Goal: Task Accomplishment & Management: Manage account settings

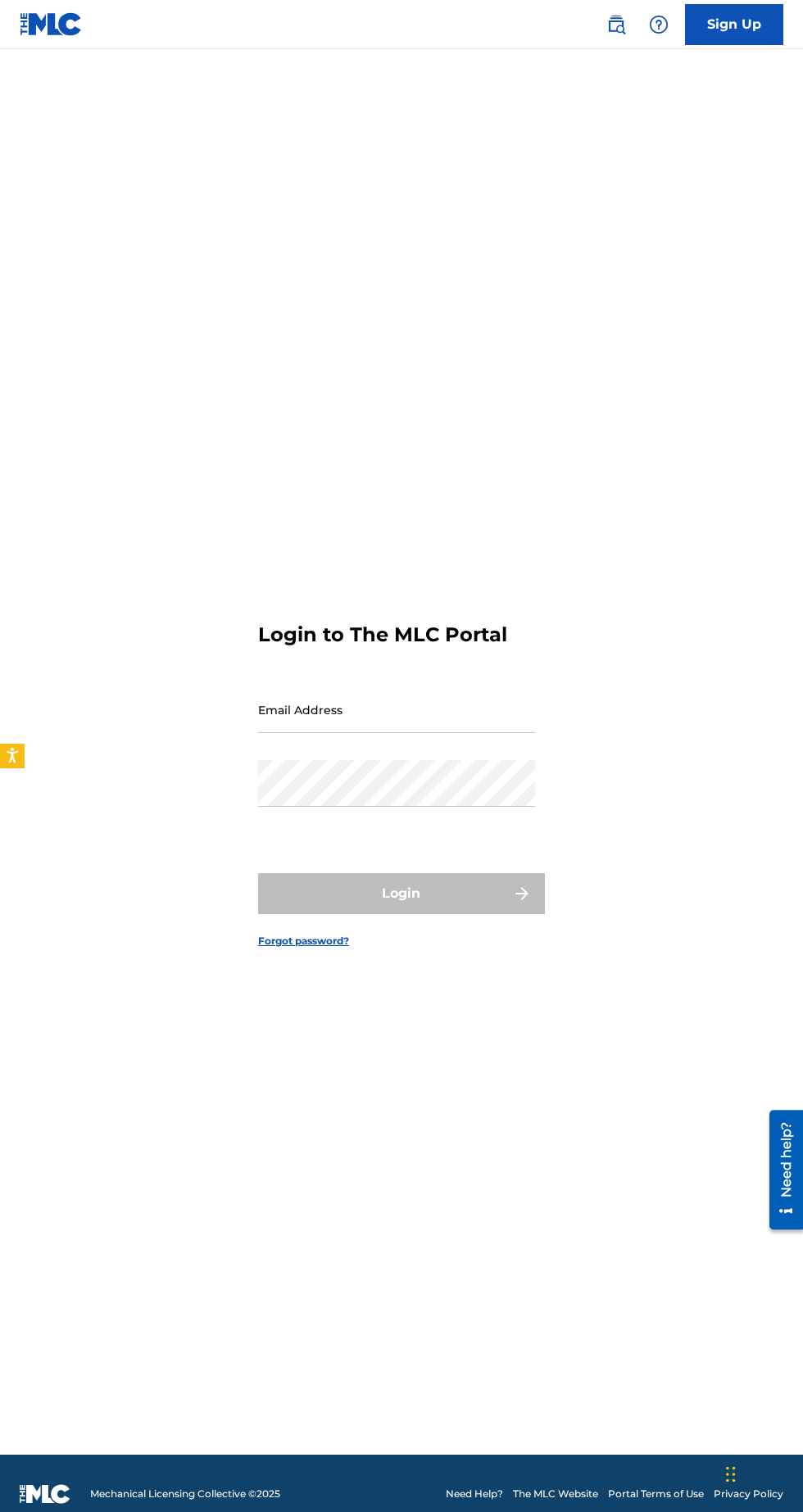
click at [411, 733] on input "Email Address" at bounding box center [396, 710] width 277 height 47
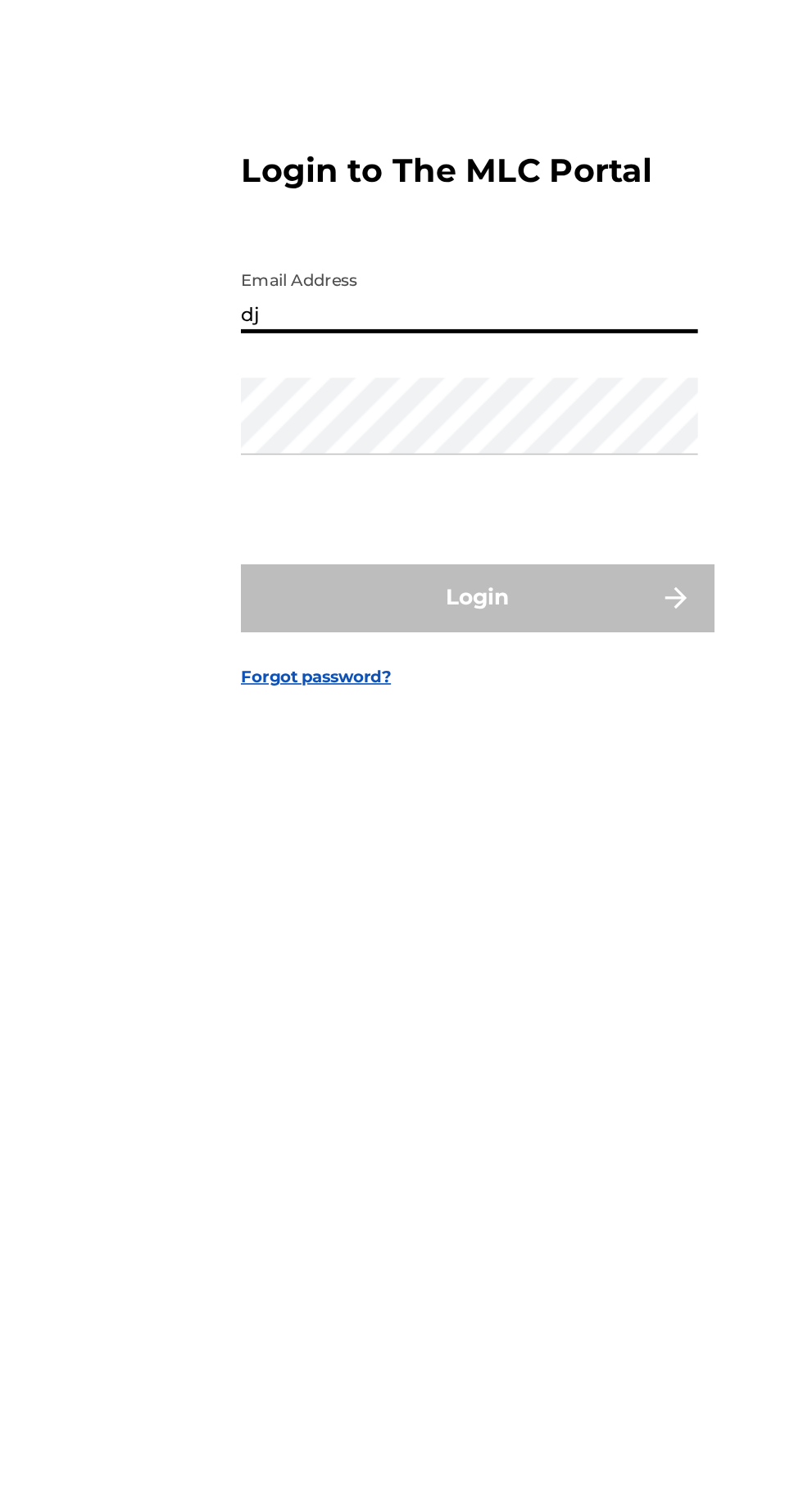
type input "[EMAIL_ADDRESS][DOMAIN_NAME]"
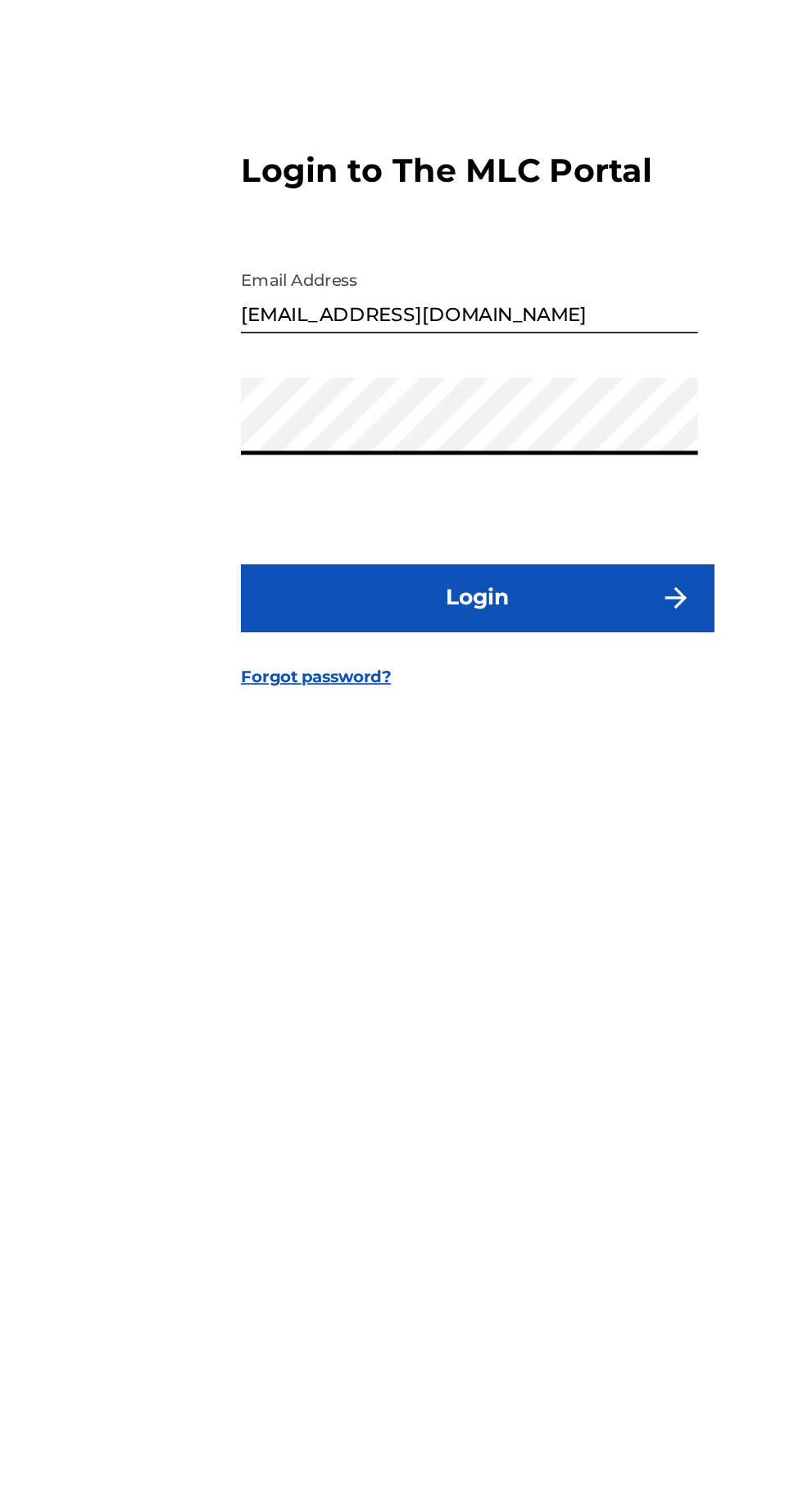
click at [422, 914] on button "Login" at bounding box center [401, 894] width 286 height 41
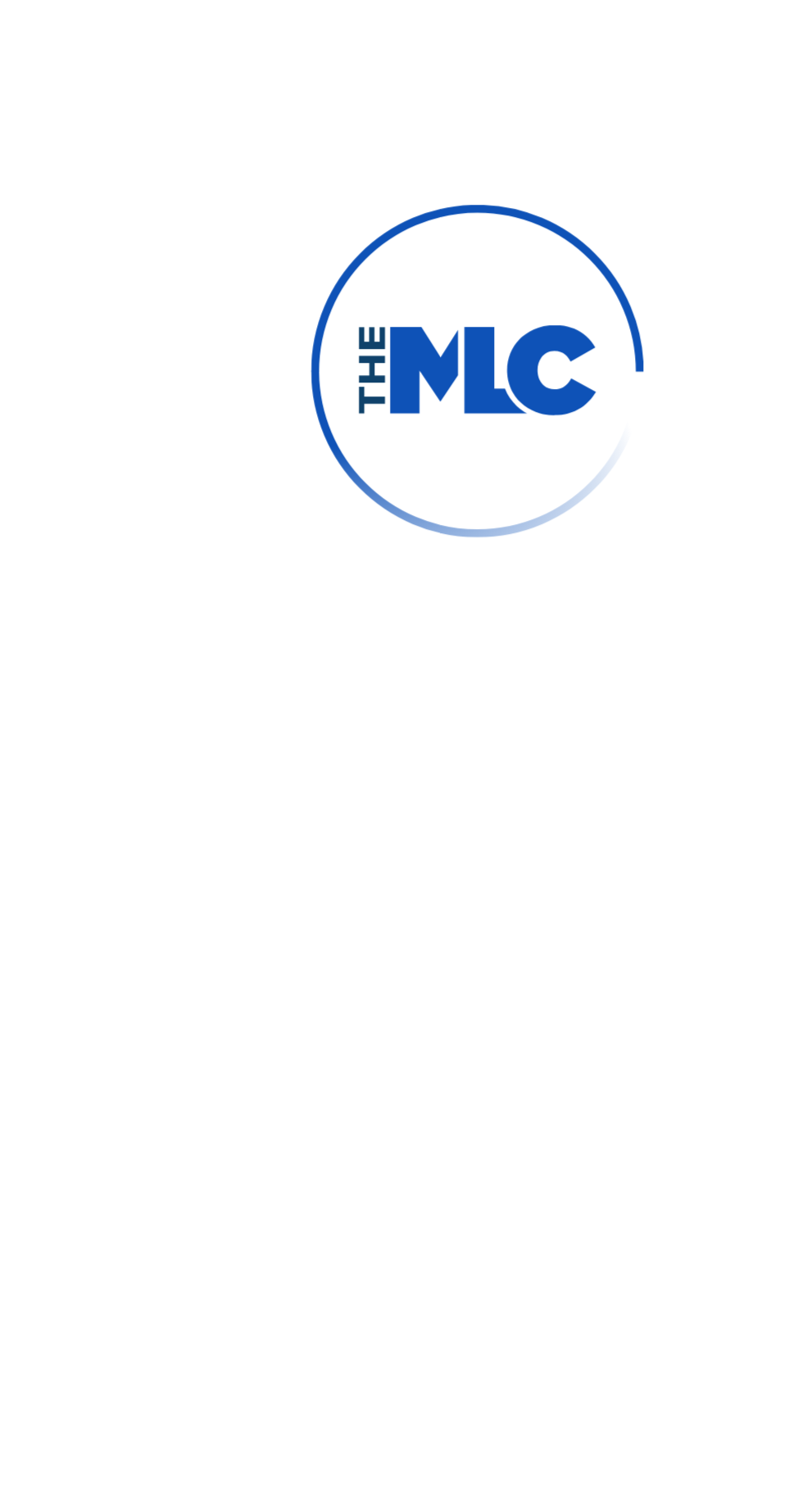
scroll to position [8, 0]
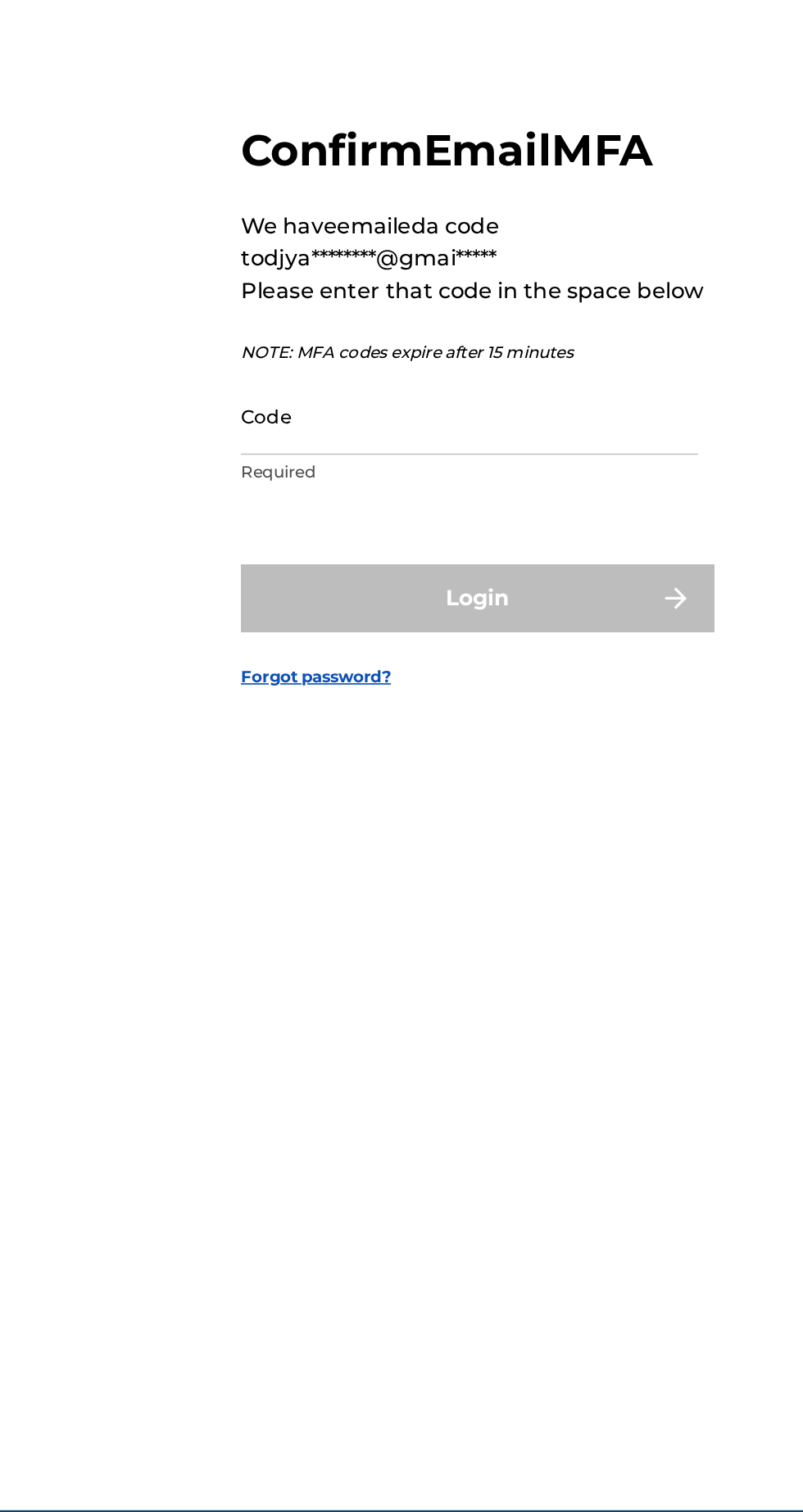
click at [295, 807] on input "Code" at bounding box center [396, 783] width 277 height 47
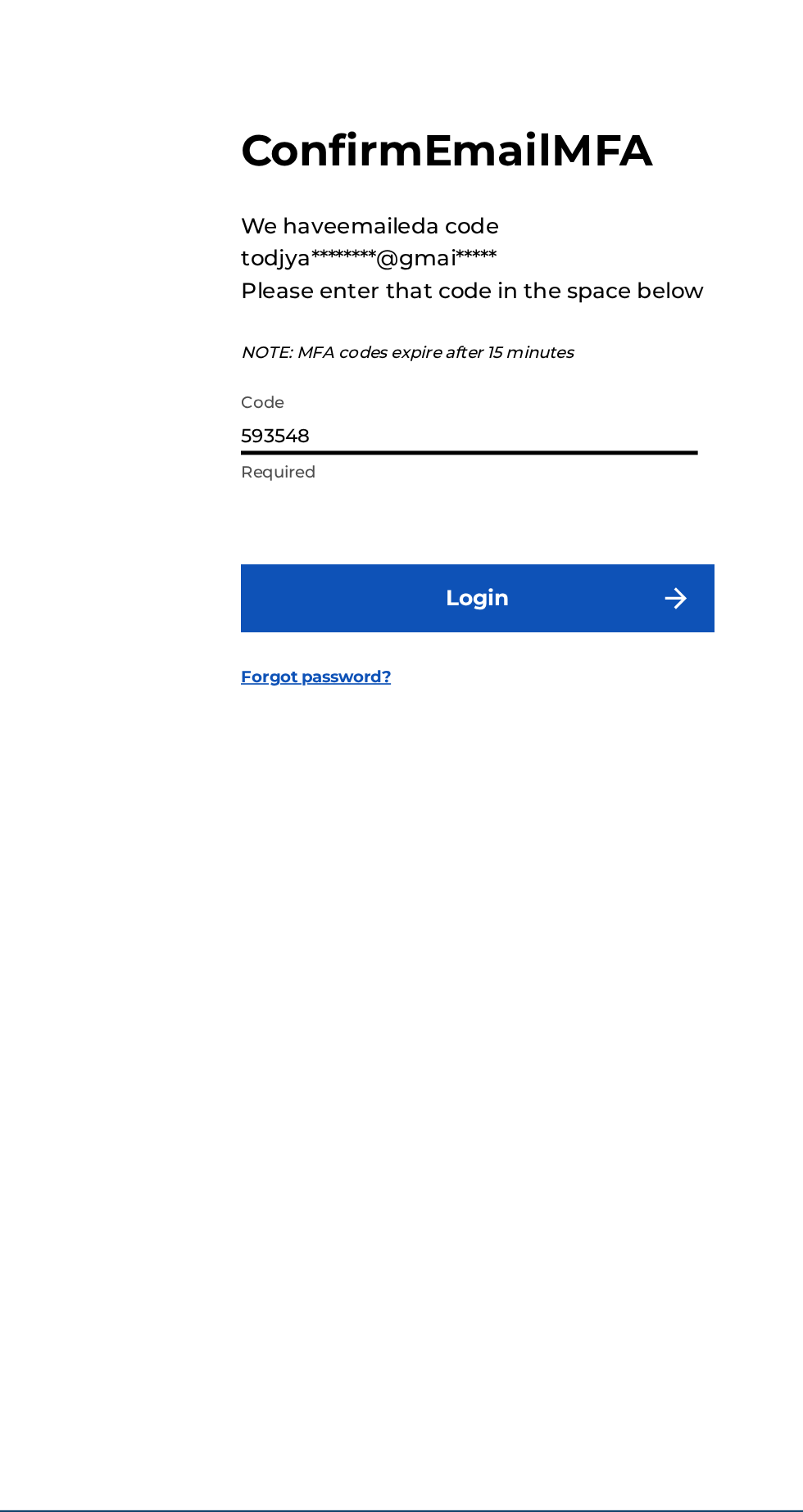
type input "593548"
click at [446, 914] on button "Login" at bounding box center [401, 894] width 286 height 41
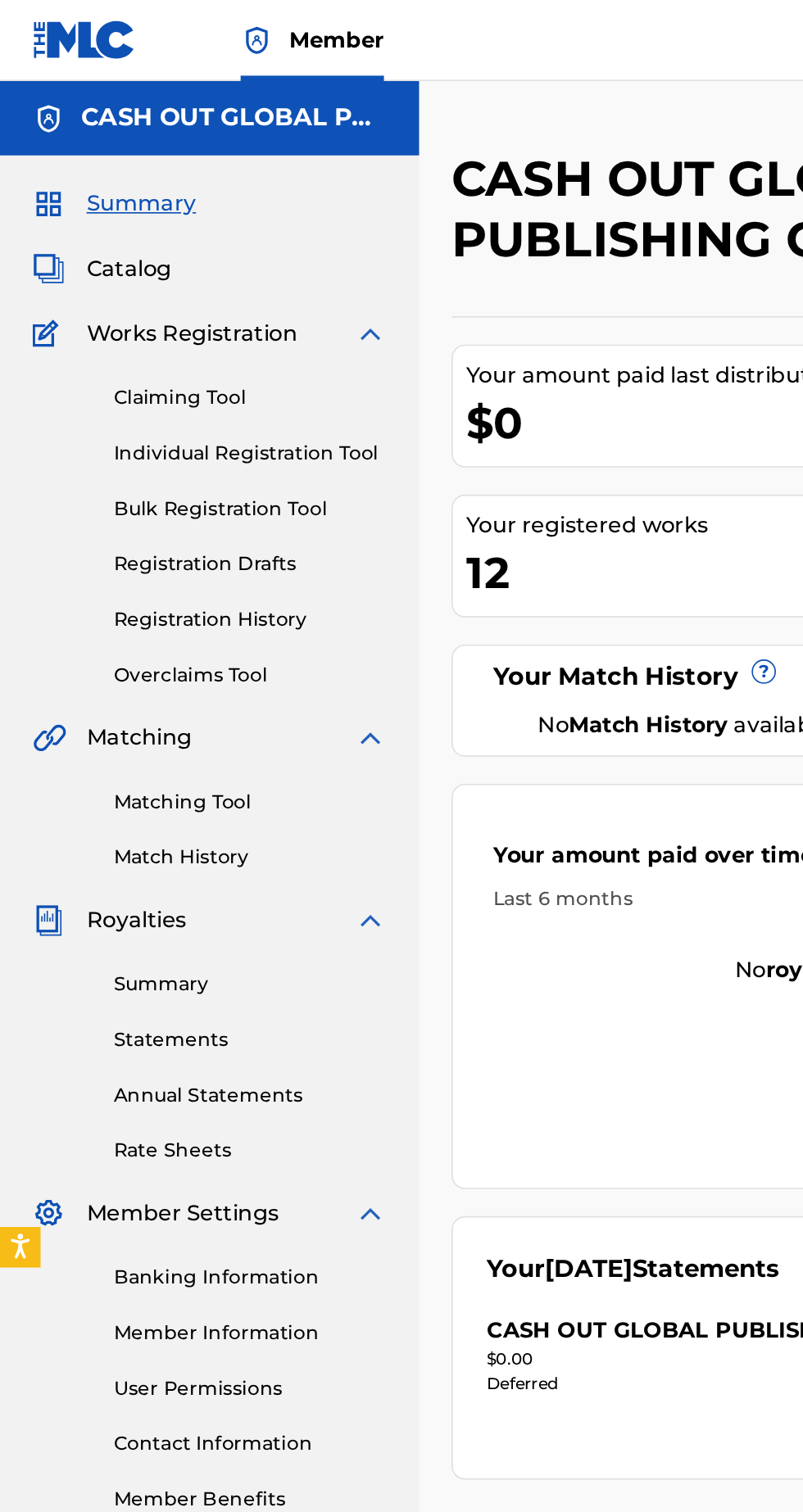
click at [149, 205] on span "Works Registration" at bounding box center [116, 202] width 128 height 20
click at [111, 205] on span "Works Registration" at bounding box center [116, 202] width 128 height 20
click at [86, 163] on span "Catalog" at bounding box center [78, 162] width 52 height 20
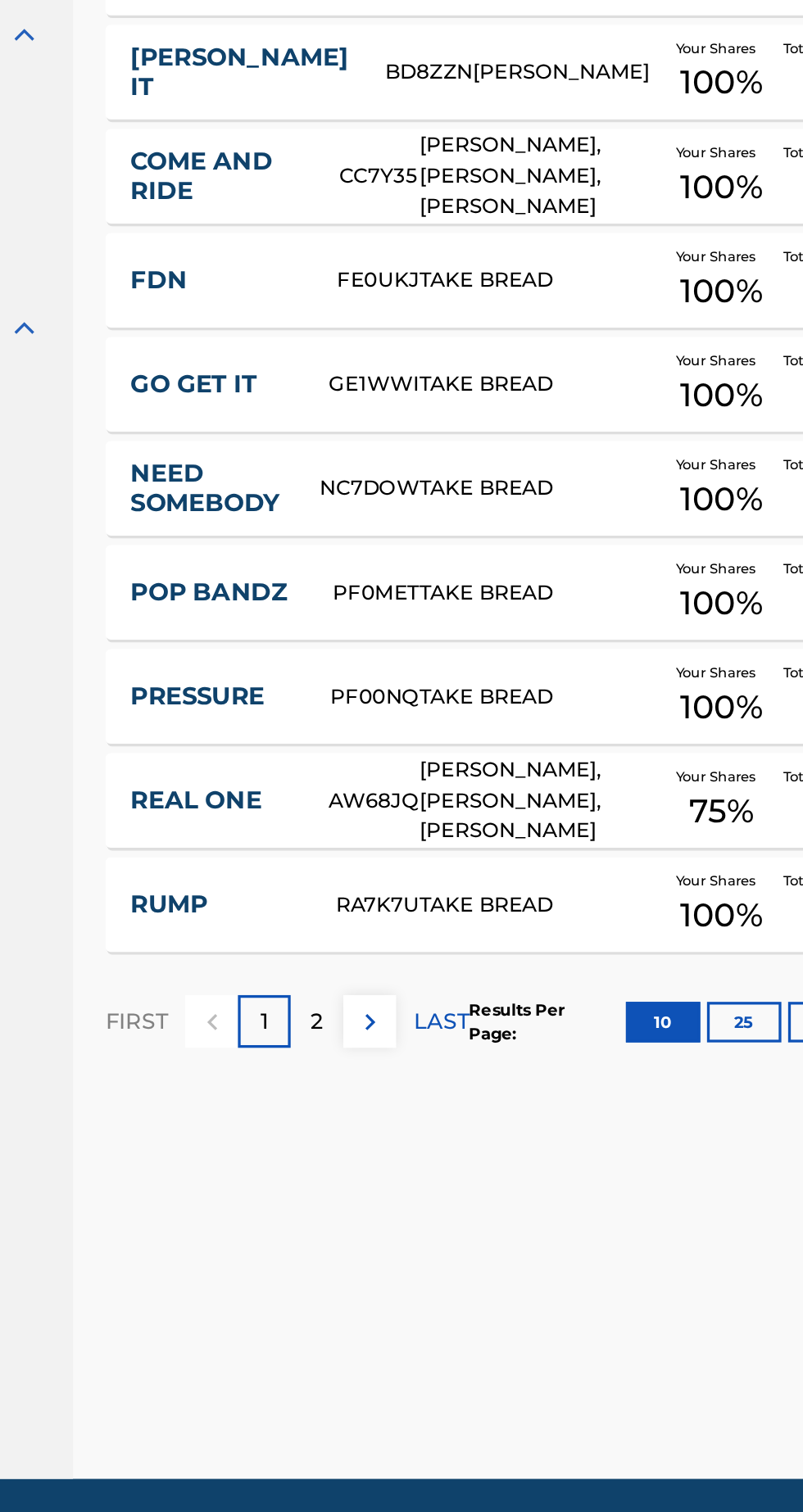
click at [548, 1024] on div "[PERSON_NAME], [PERSON_NAME], [PERSON_NAME]" at bounding box center [536, 1022] width 145 height 55
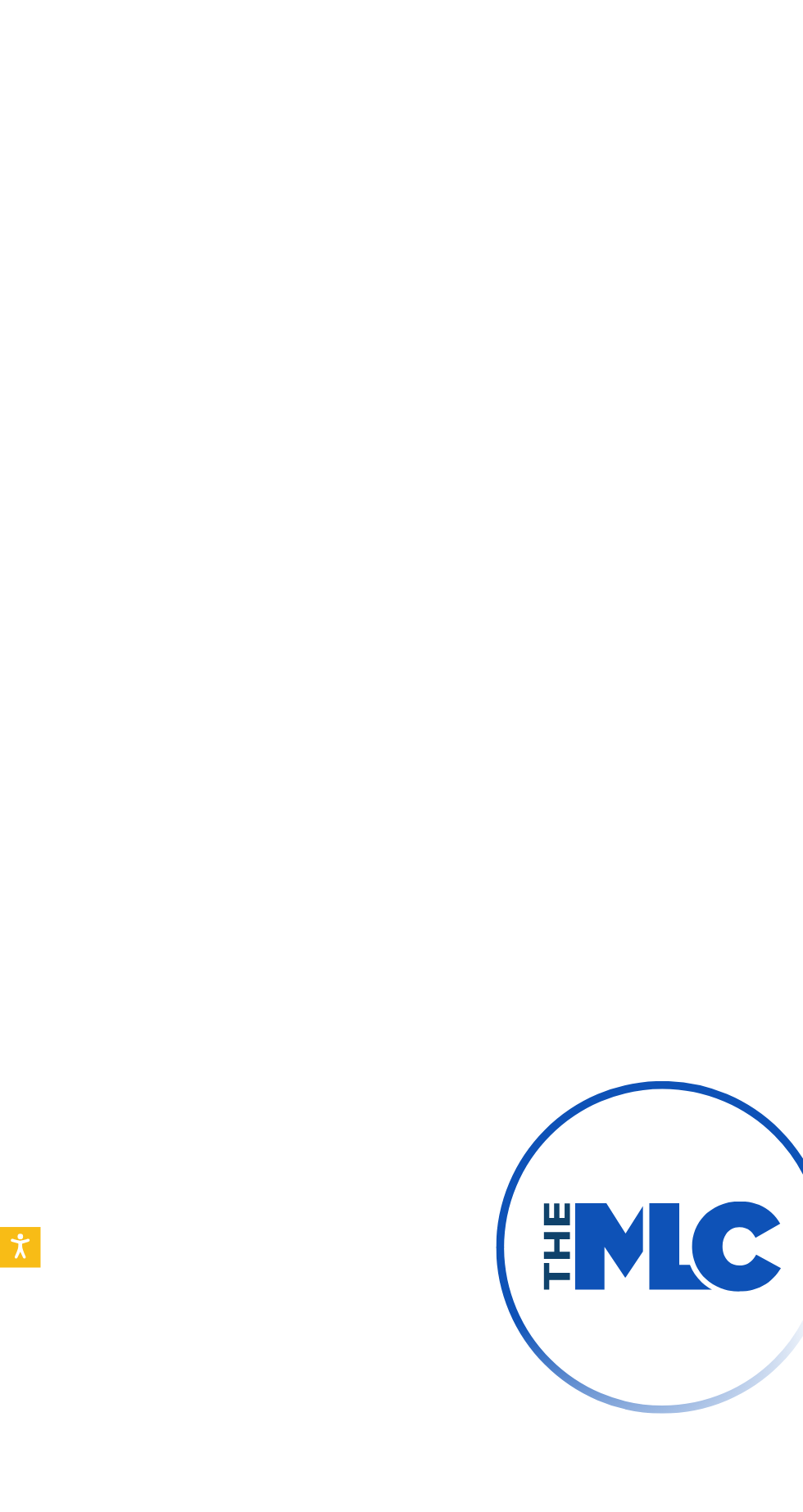
click at [244, 413] on div at bounding box center [401, 756] width 803 height 1512
click at [365, 735] on img at bounding box center [401, 756] width 254 height 254
